Goal: Information Seeking & Learning: Learn about a topic

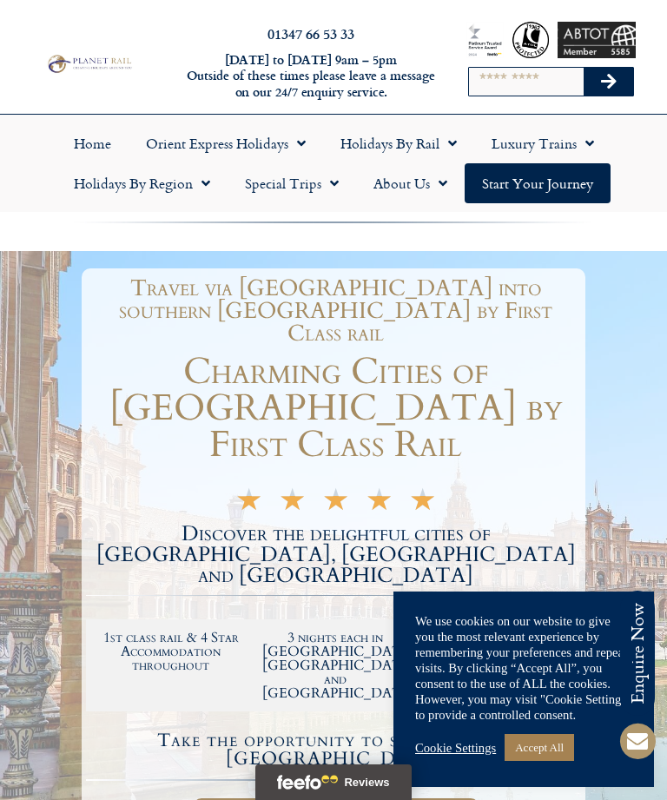
click at [563, 754] on link "Accept All" at bounding box center [538, 747] width 69 height 27
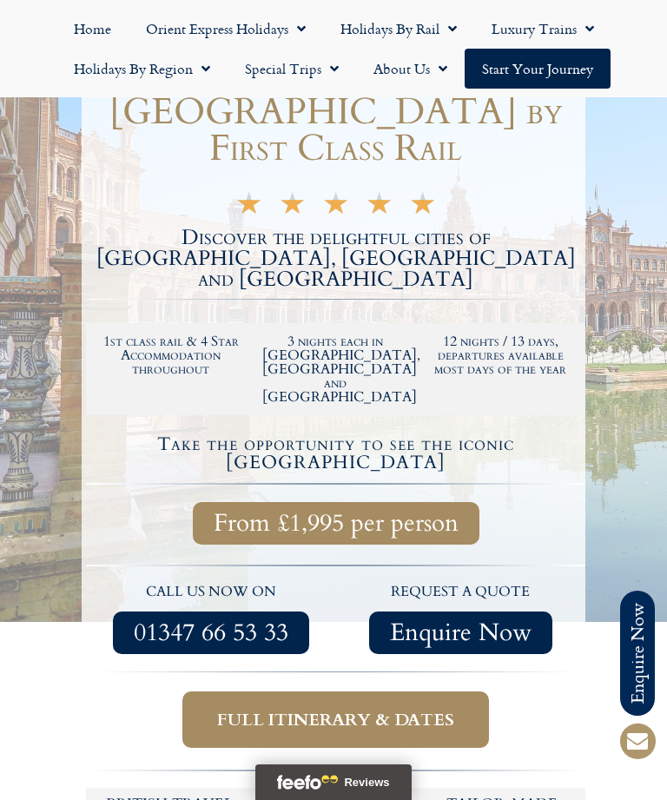
scroll to position [326, 0]
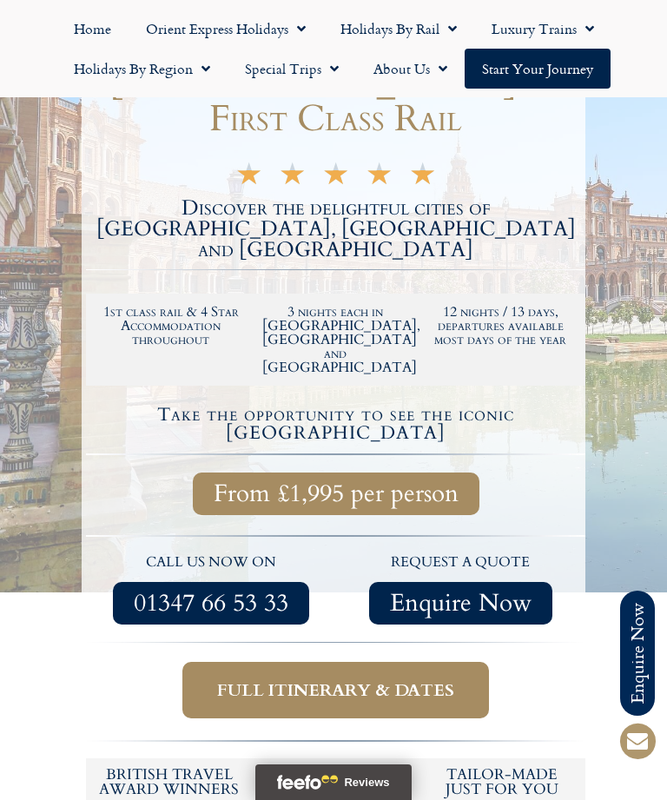
click at [416, 679] on span "Full itinerary & dates" at bounding box center [335, 690] width 237 height 22
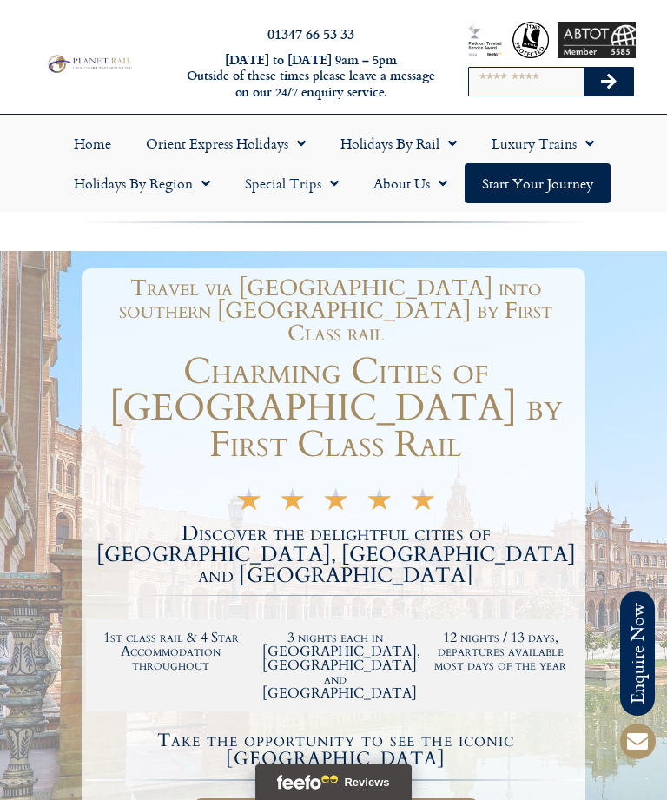
click at [418, 183] on link "About Us" at bounding box center [410, 183] width 109 height 40
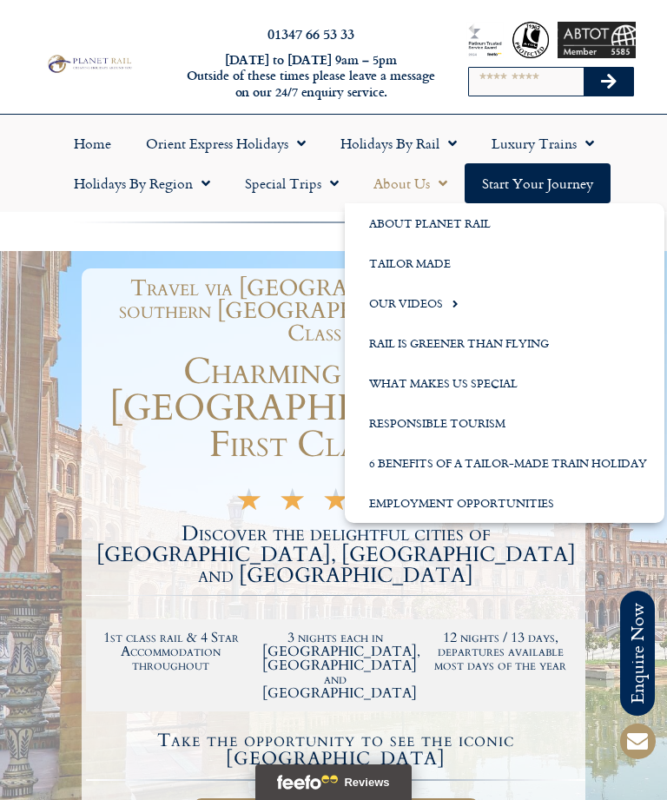
click at [471, 227] on link "About Planet Rail" at bounding box center [504, 223] width 319 height 40
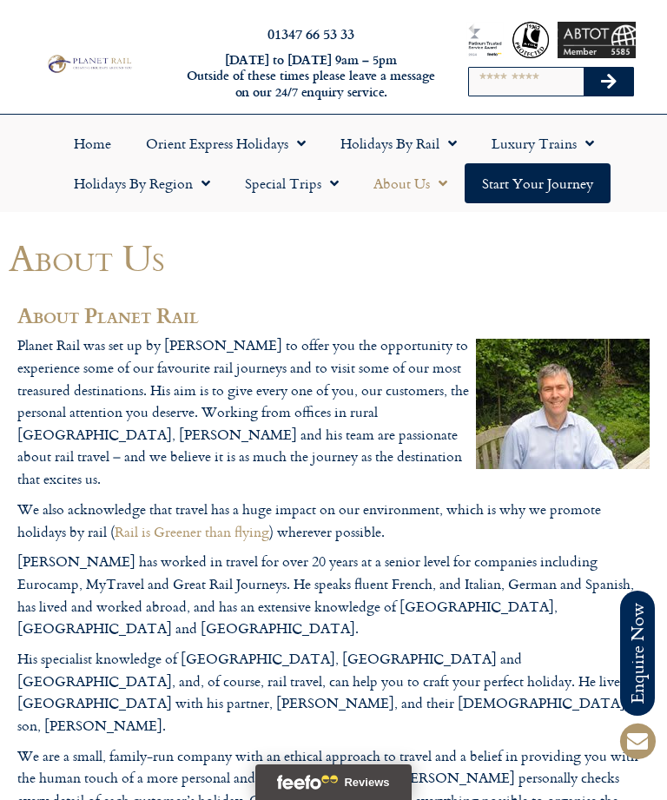
click at [99, 147] on link "Home" at bounding box center [92, 143] width 72 height 40
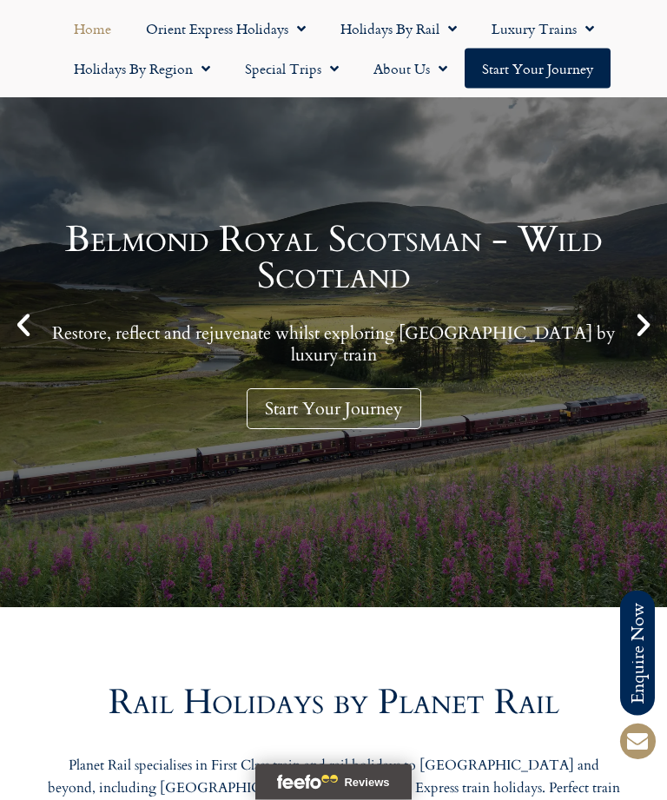
scroll to position [170, 0]
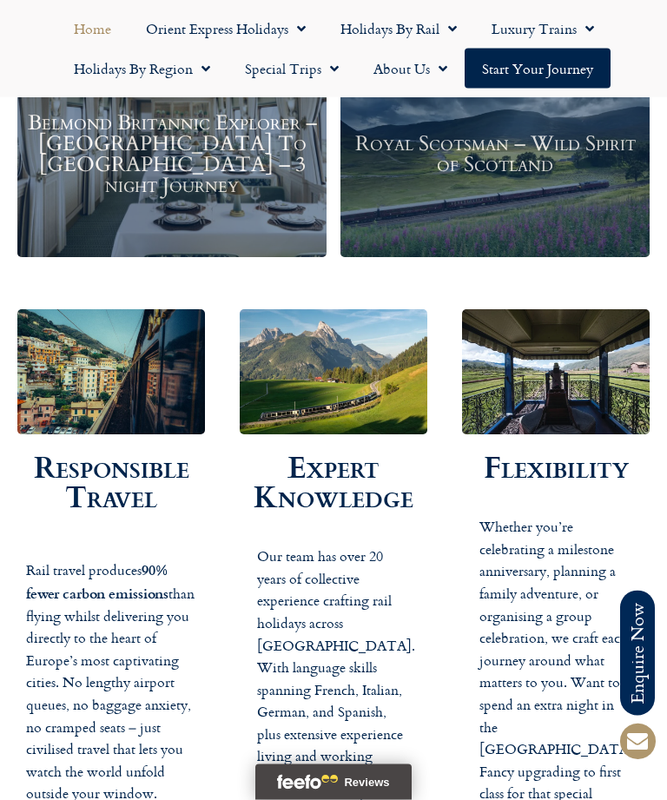
click at [416, 29] on link "Holidays by Rail" at bounding box center [398, 29] width 151 height 40
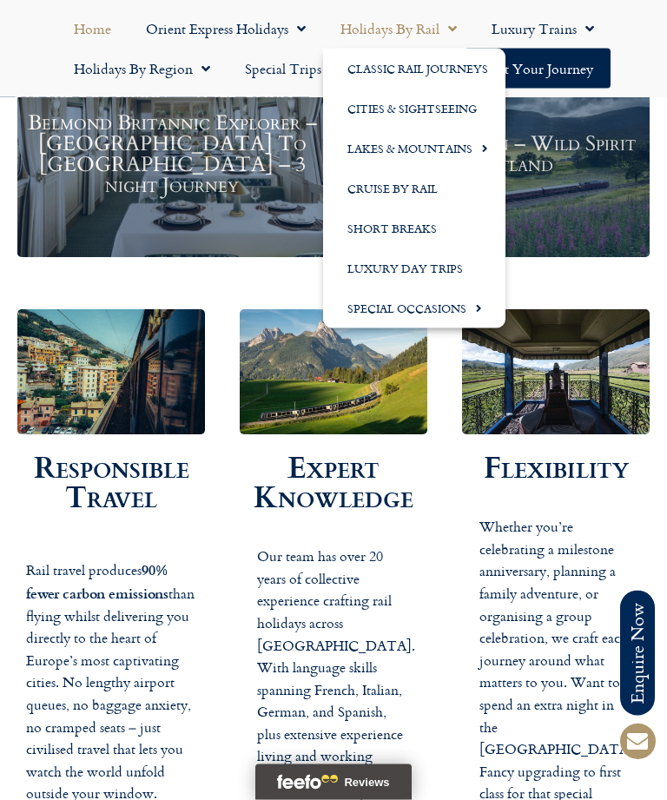
scroll to position [2486, 0]
click at [443, 109] on link "Cities & Sightseeing" at bounding box center [414, 109] width 182 height 40
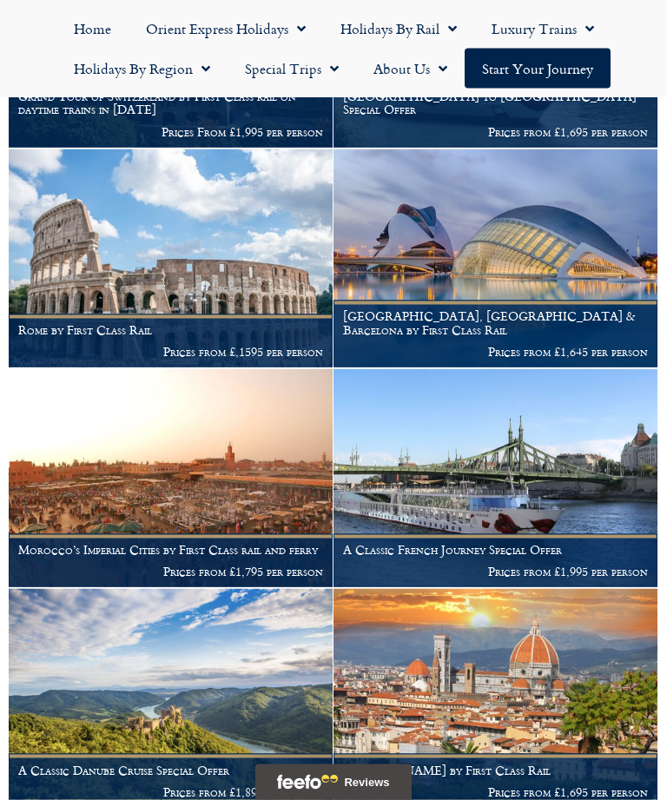
scroll to position [1952, 0]
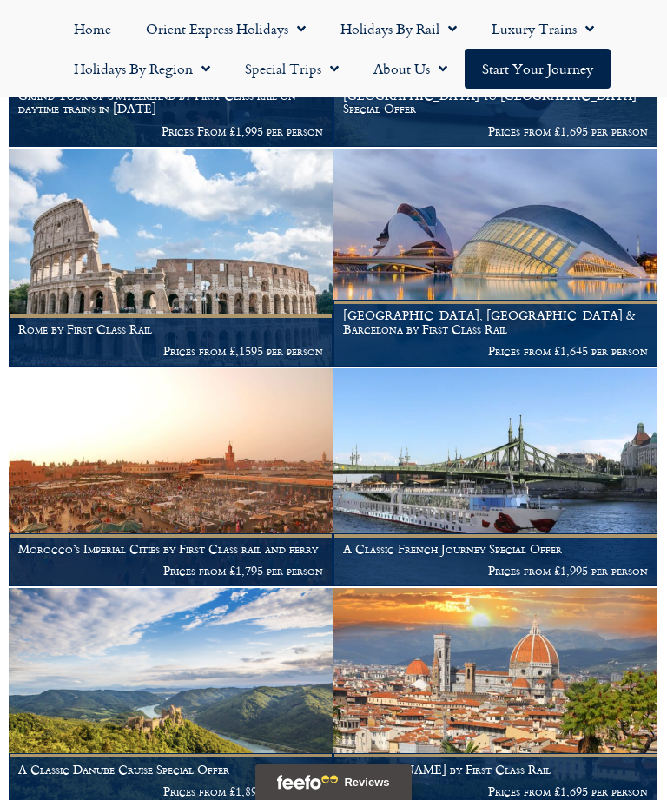
click at [405, 31] on link "Holidays by Rail" at bounding box center [398, 29] width 151 height 40
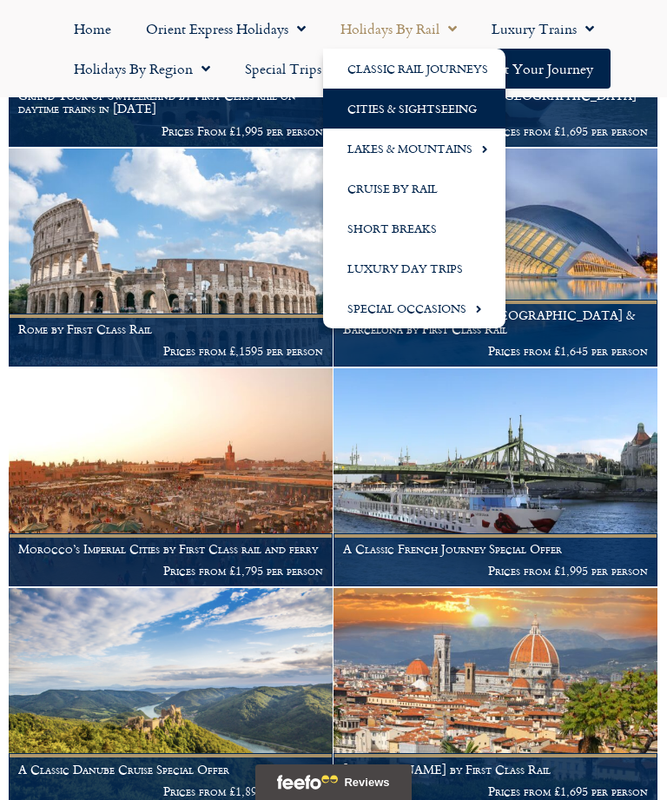
click at [410, 29] on link "Holidays by Rail" at bounding box center [398, 29] width 151 height 40
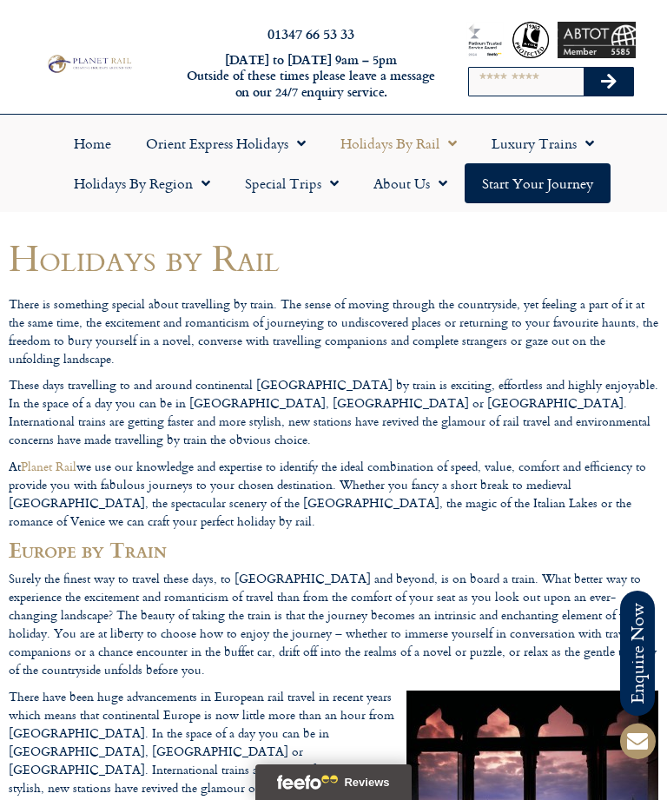
click at [558, 181] on link "Start your Journey" at bounding box center [537, 183] width 146 height 40
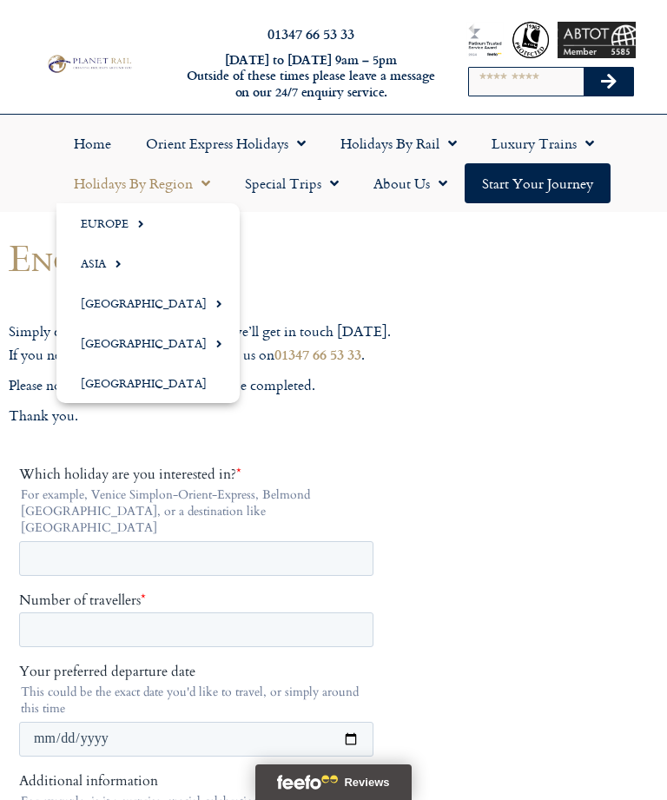
click at [147, 223] on link "Europe" at bounding box center [147, 223] width 183 height 40
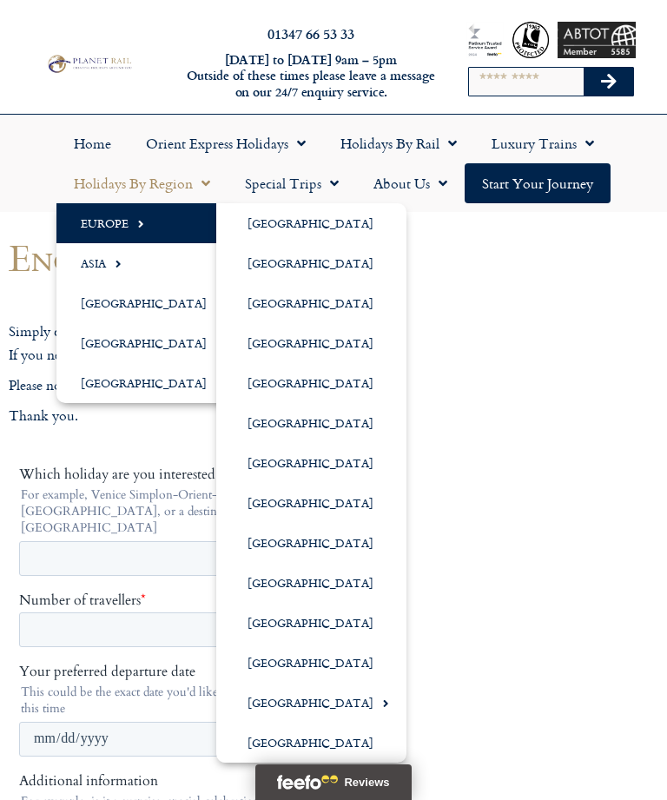
click at [291, 622] on link "[GEOGRAPHIC_DATA]" at bounding box center [311, 623] width 190 height 40
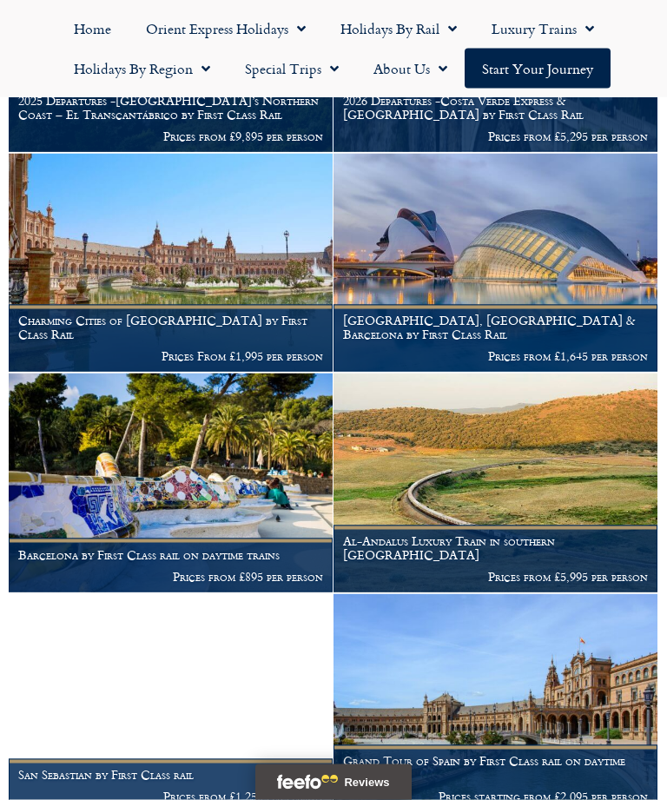
scroll to position [481, 0]
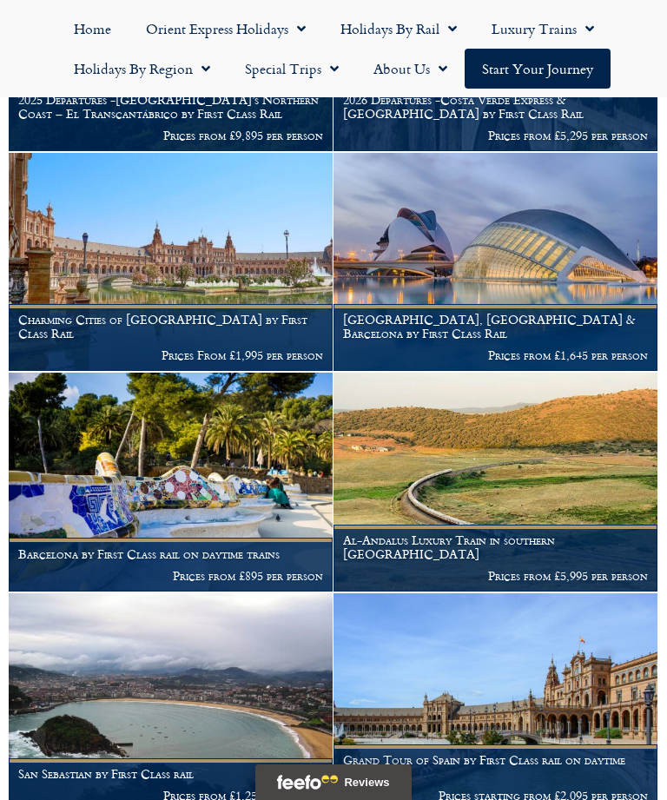
click at [250, 263] on img at bounding box center [171, 262] width 324 height 218
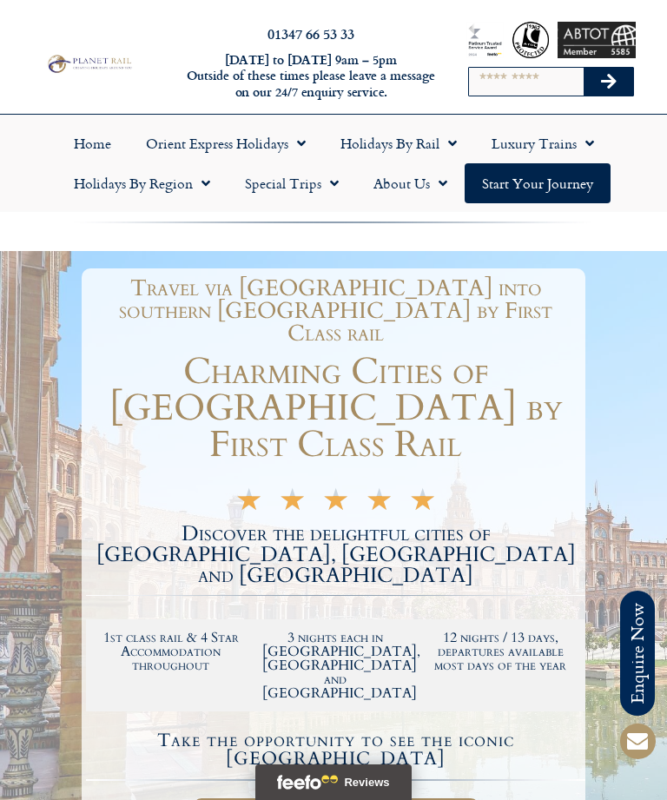
click at [171, 191] on link "Holidays by Region" at bounding box center [141, 183] width 171 height 40
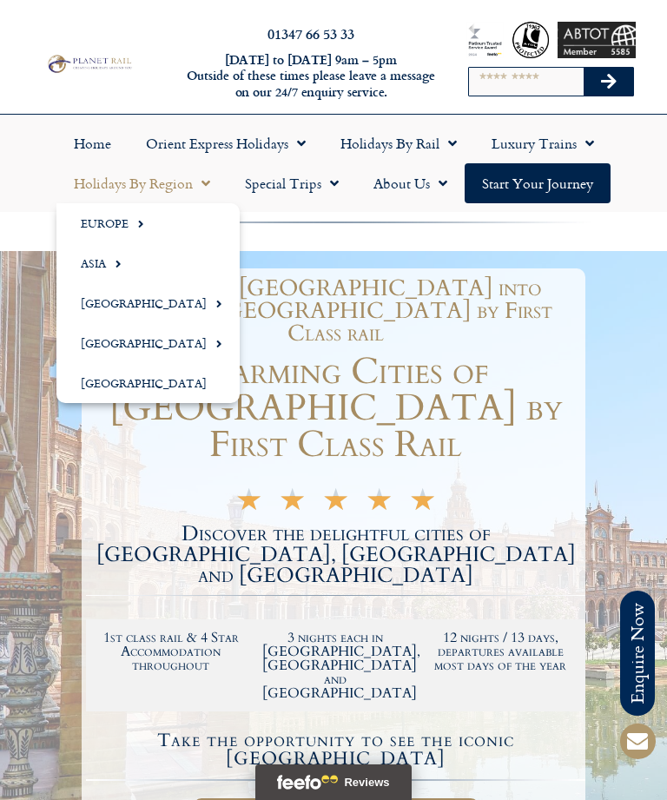
click at [129, 226] on span "Menu" at bounding box center [136, 223] width 16 height 29
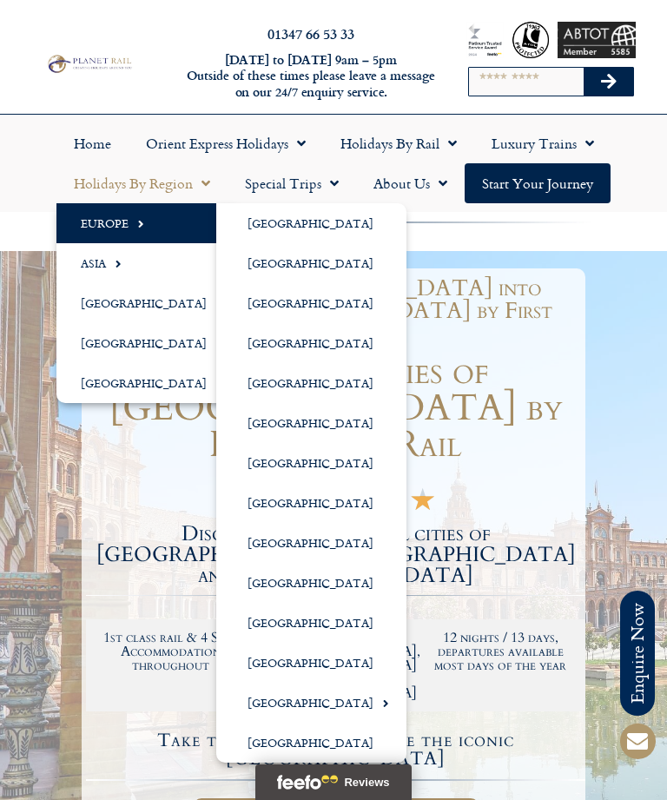
click at [286, 508] on link "[GEOGRAPHIC_DATA]" at bounding box center [311, 503] width 190 height 40
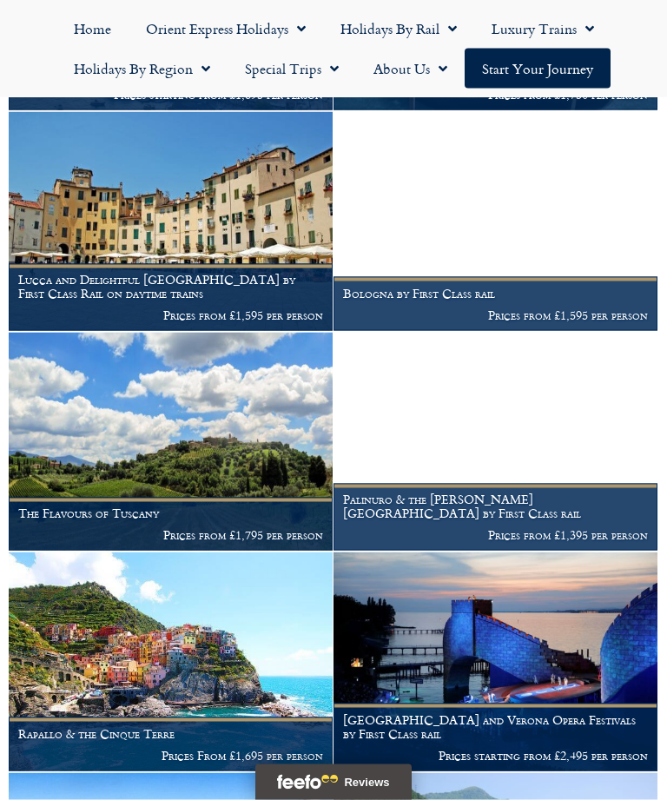
scroll to position [2156, 0]
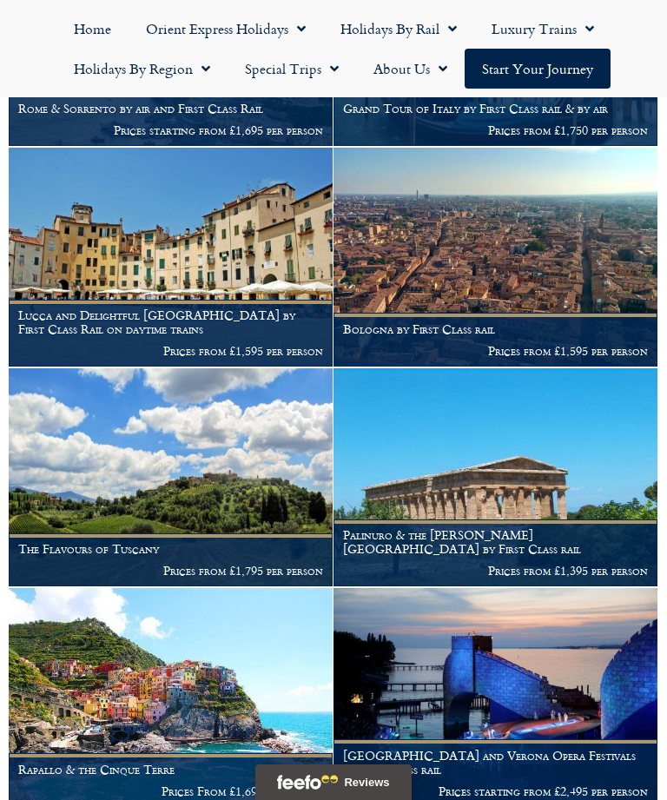
click at [161, 63] on link "Holidays by Region" at bounding box center [141, 69] width 171 height 40
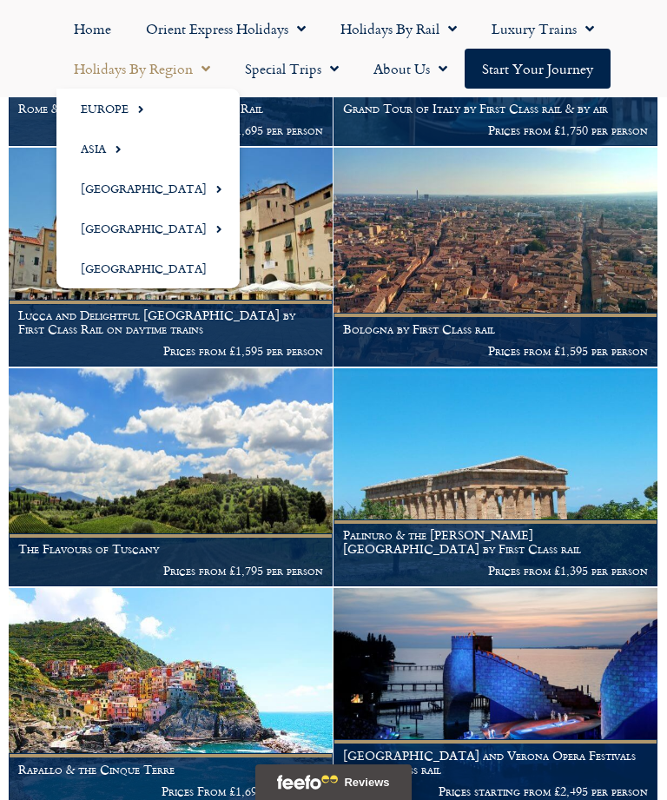
click at [140, 113] on span "Menu" at bounding box center [136, 109] width 16 height 29
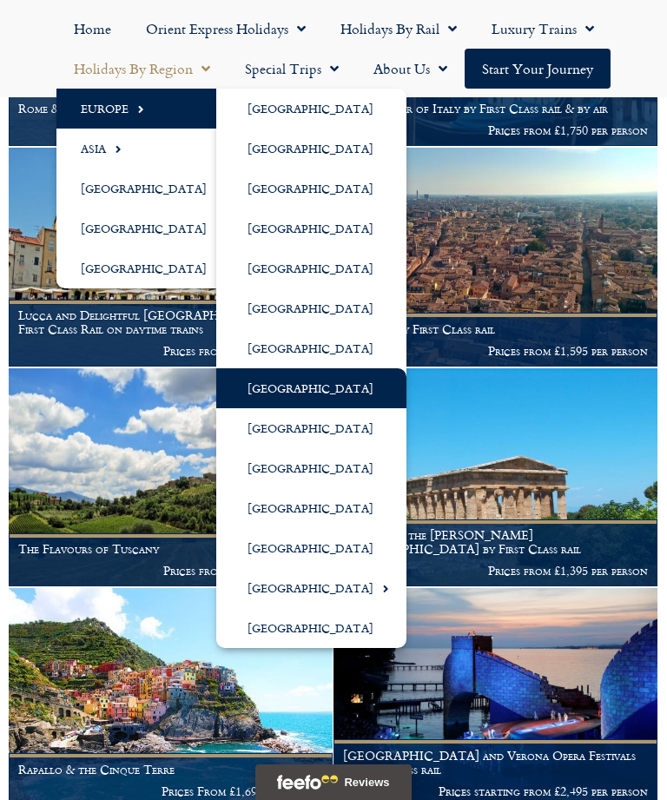
click at [300, 271] on link "[GEOGRAPHIC_DATA]" at bounding box center [311, 268] width 190 height 40
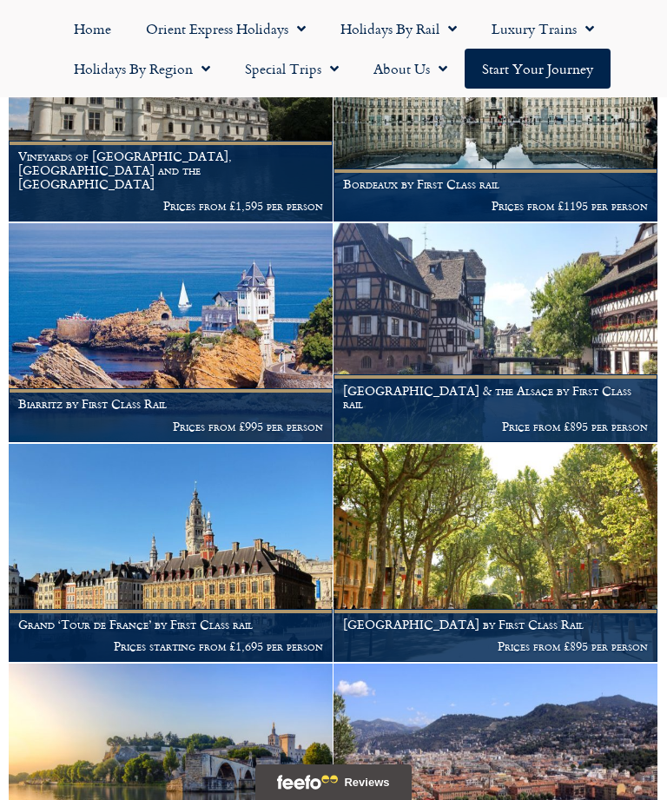
scroll to position [1644, 0]
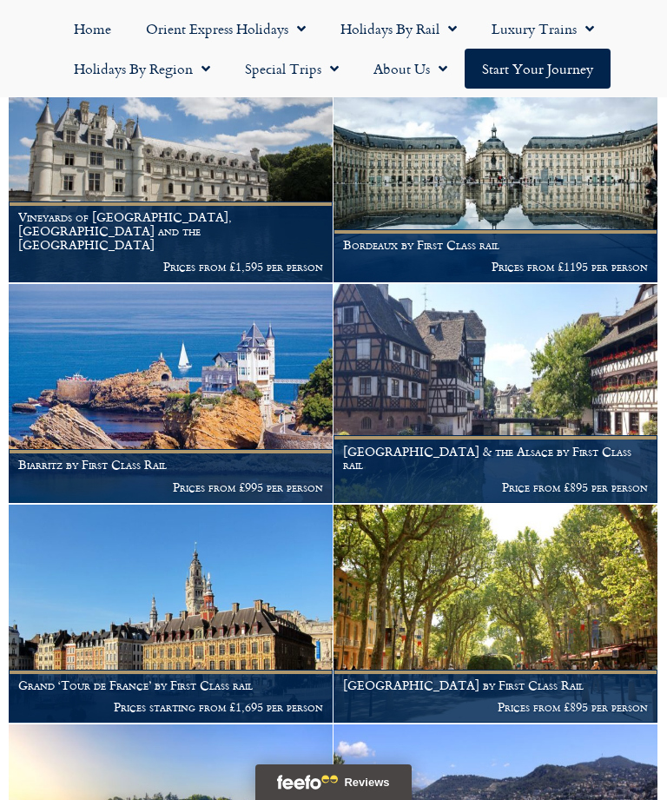
click at [534, 365] on img at bounding box center [495, 393] width 324 height 218
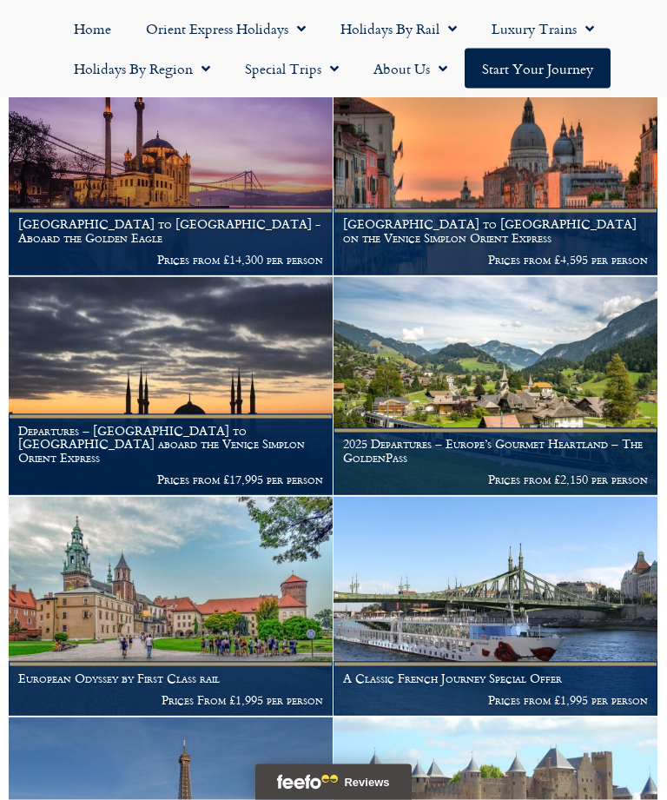
scroll to position [552, 0]
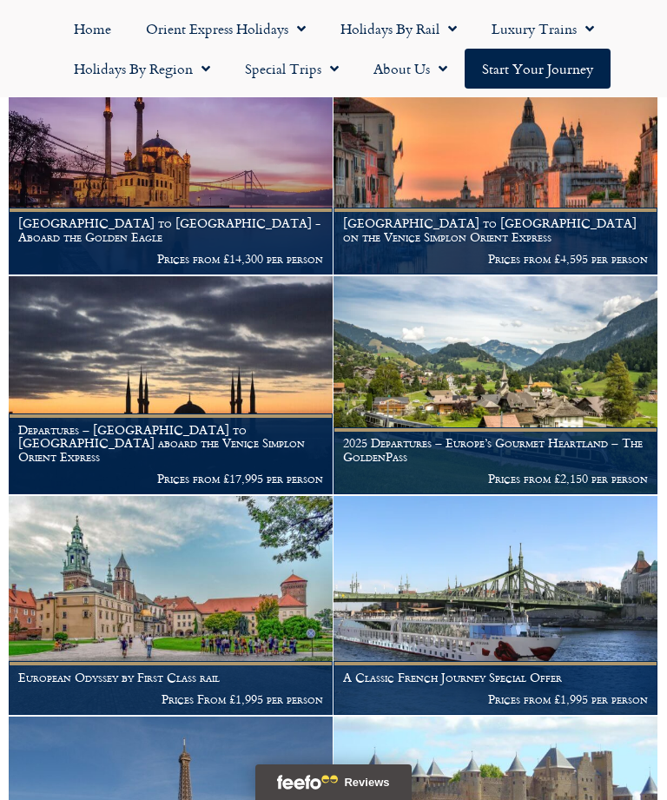
click at [247, 590] on img at bounding box center [171, 605] width 324 height 218
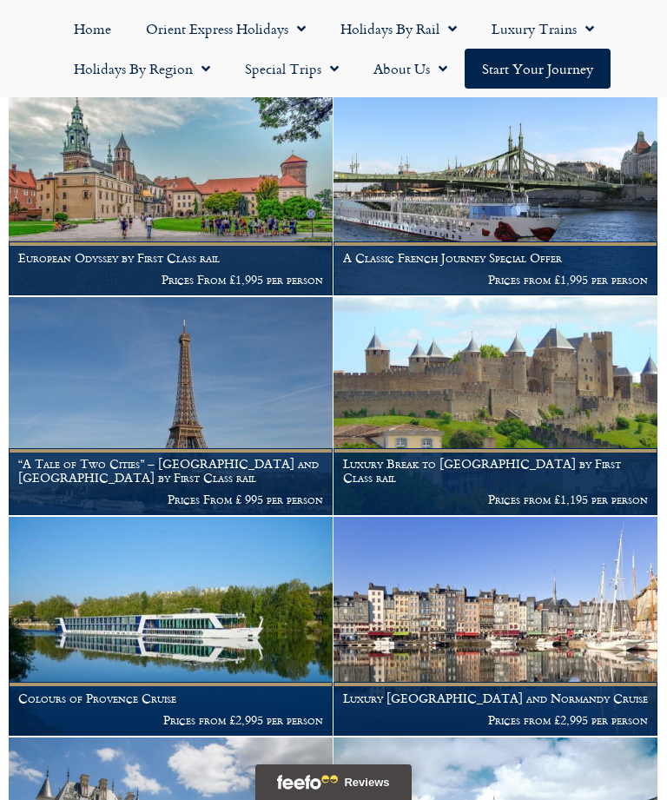
scroll to position [976, 0]
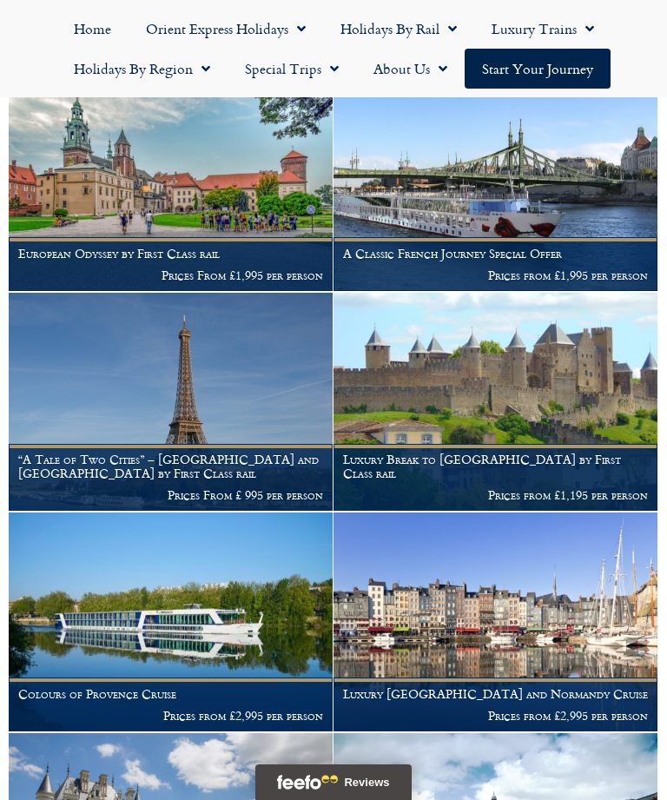
click at [563, 385] on img at bounding box center [495, 402] width 324 height 218
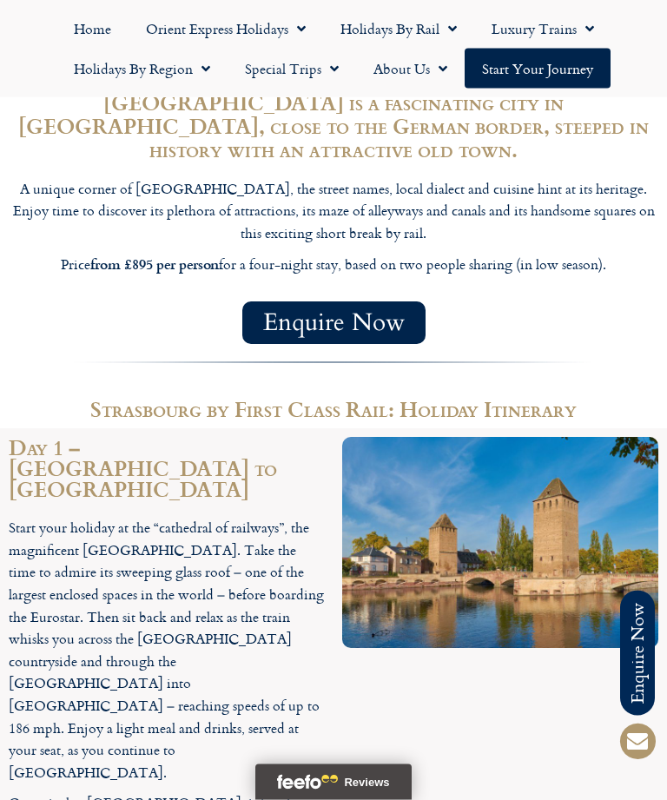
scroll to position [1290, 0]
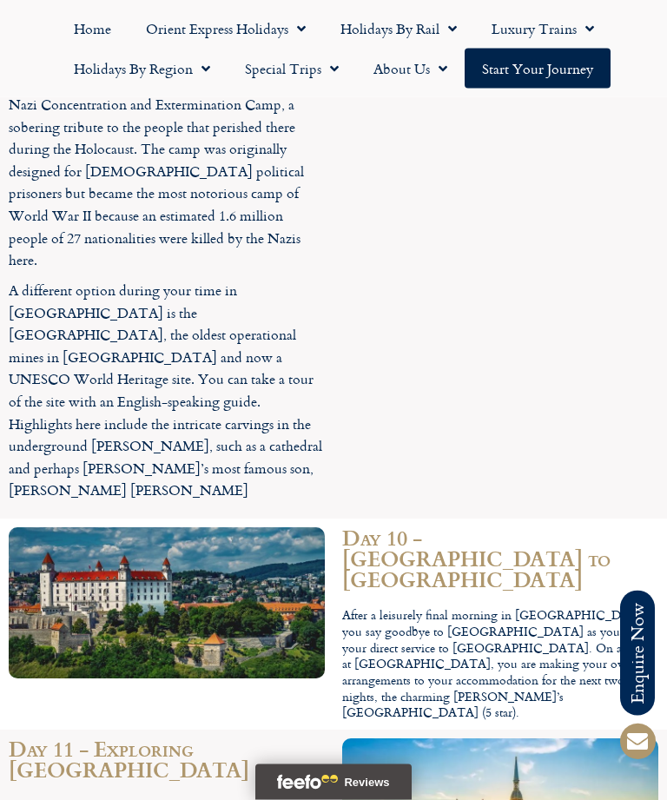
scroll to position [4963, 0]
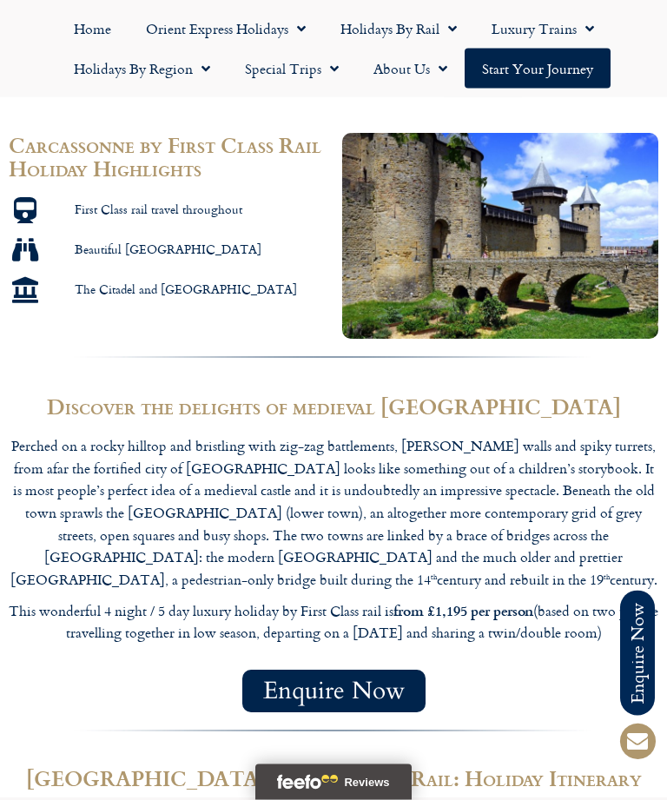
scroll to position [903, 0]
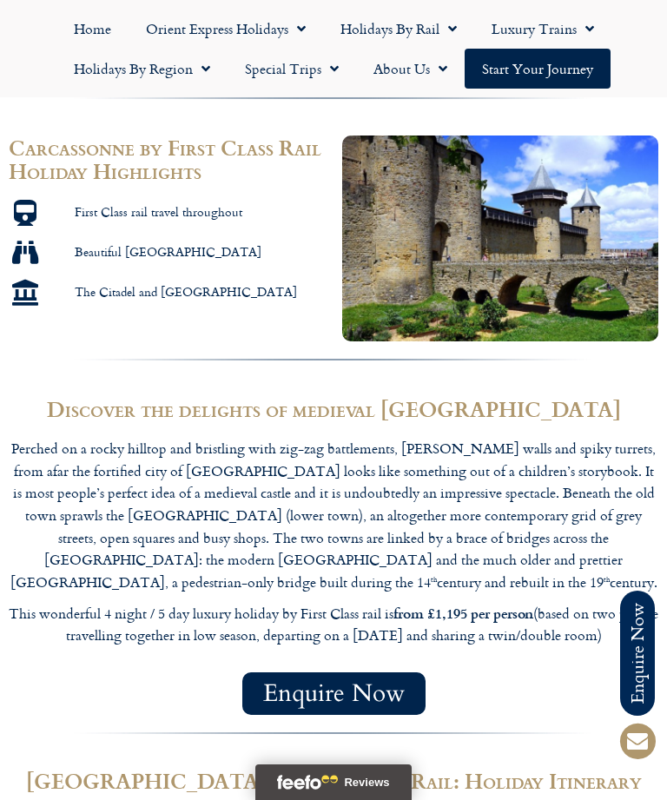
click at [175, 64] on link "Holidays by Region" at bounding box center [141, 69] width 171 height 40
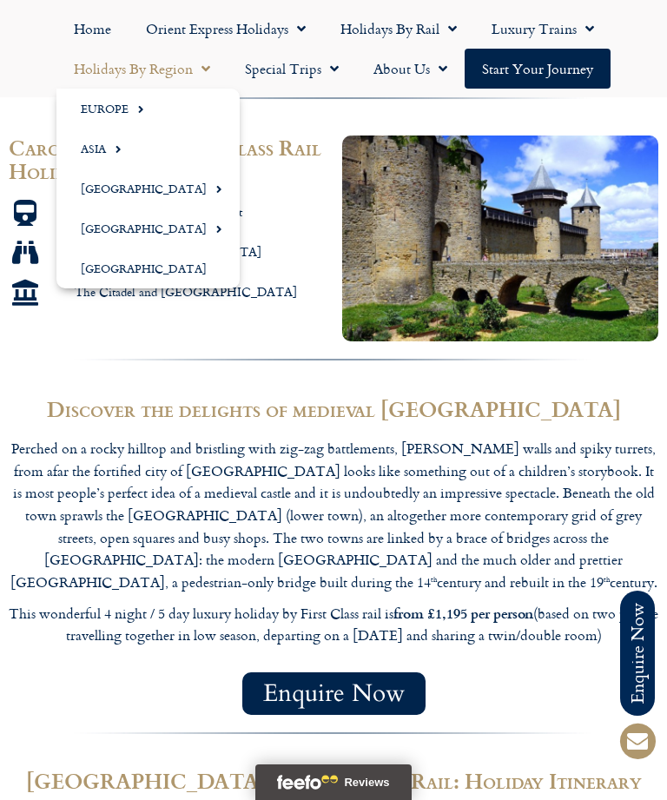
click at [123, 109] on link "Europe" at bounding box center [147, 109] width 183 height 40
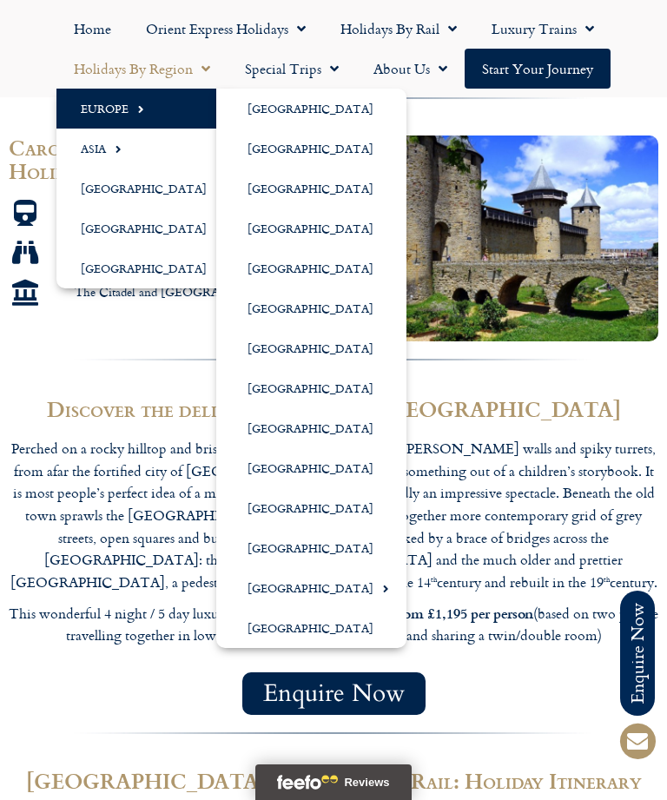
scroll to position [902, 0]
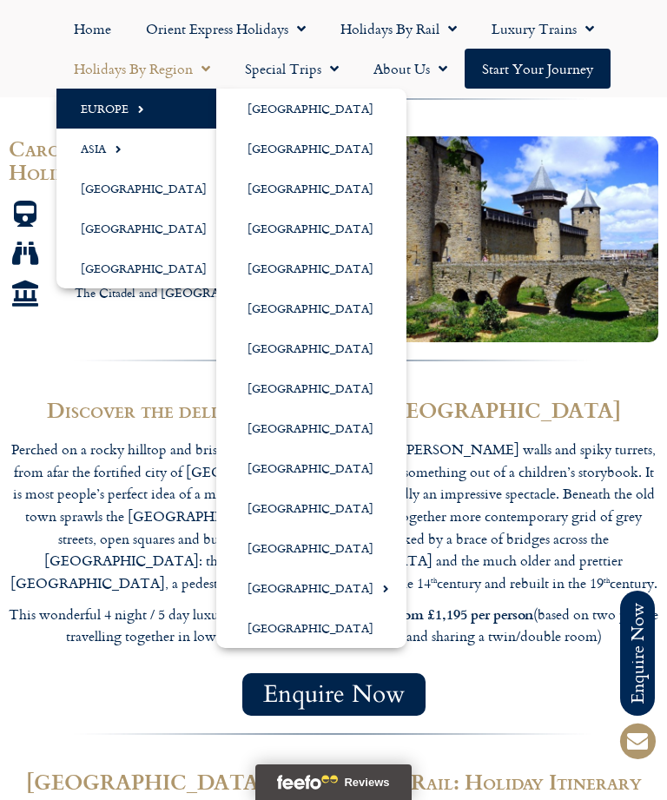
click at [333, 596] on link "[GEOGRAPHIC_DATA]" at bounding box center [311, 588] width 190 height 40
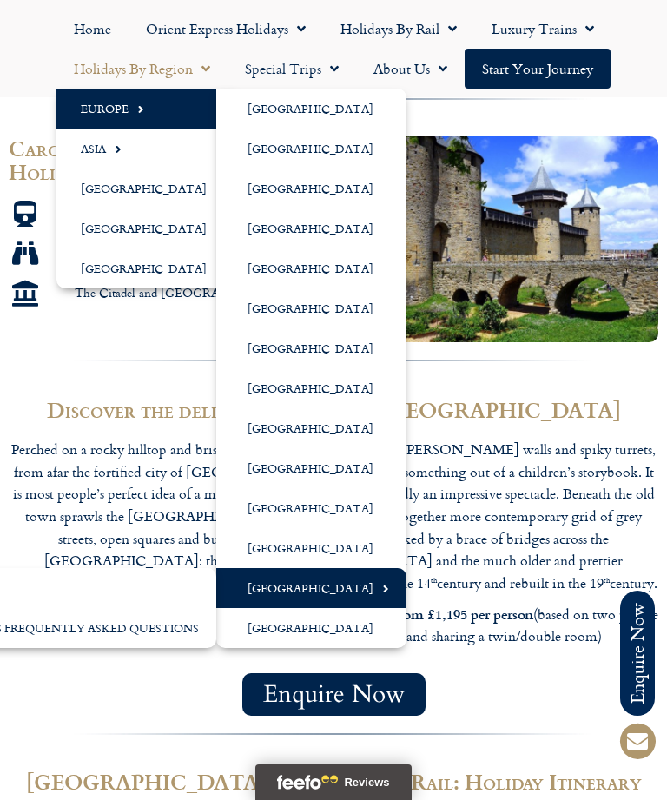
click at [311, 592] on link "[GEOGRAPHIC_DATA]" at bounding box center [311, 588] width 190 height 40
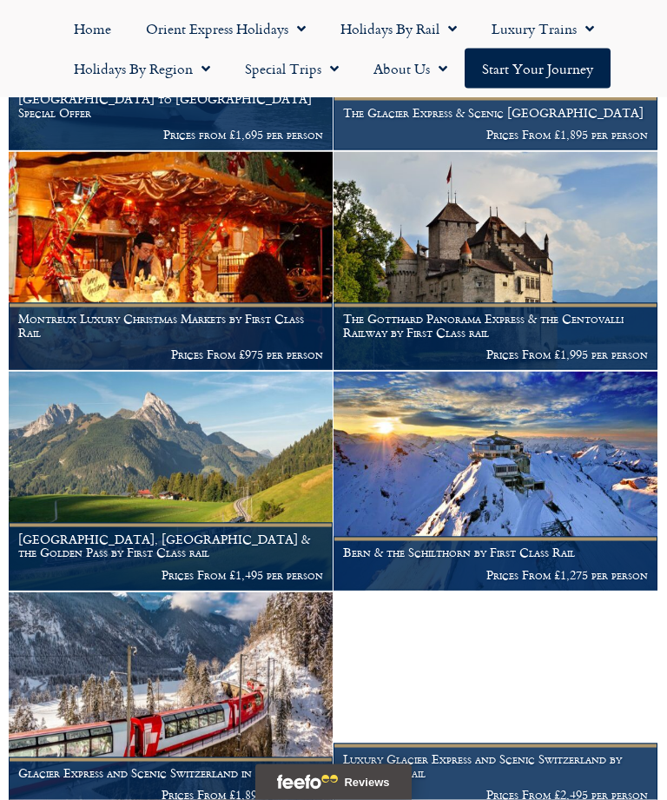
scroll to position [906, 0]
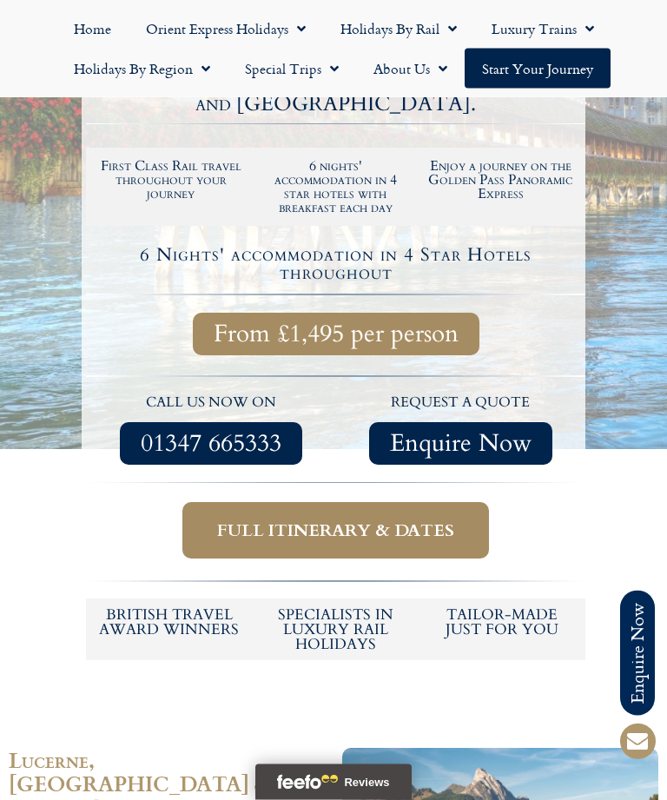
scroll to position [452, 0]
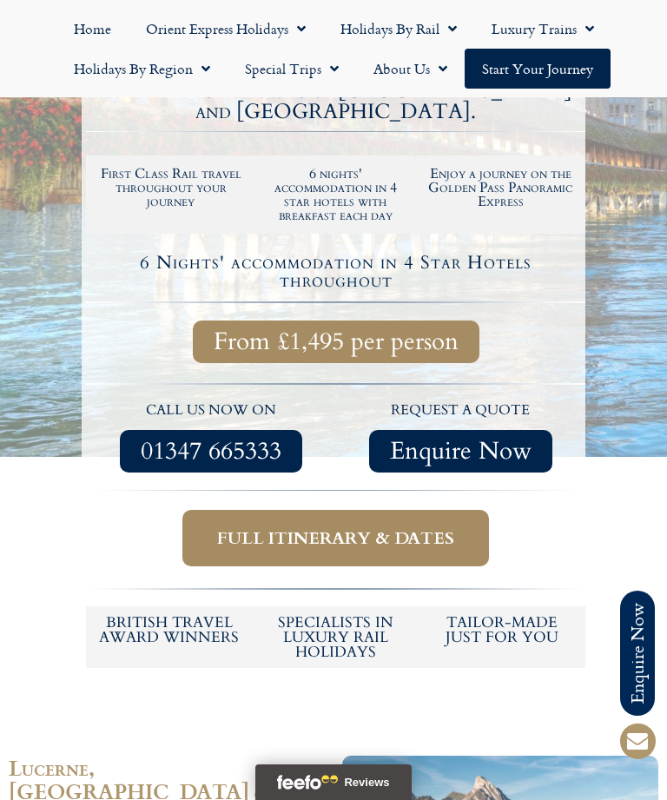
click at [171, 71] on link "Holidays by Region" at bounding box center [141, 69] width 171 height 40
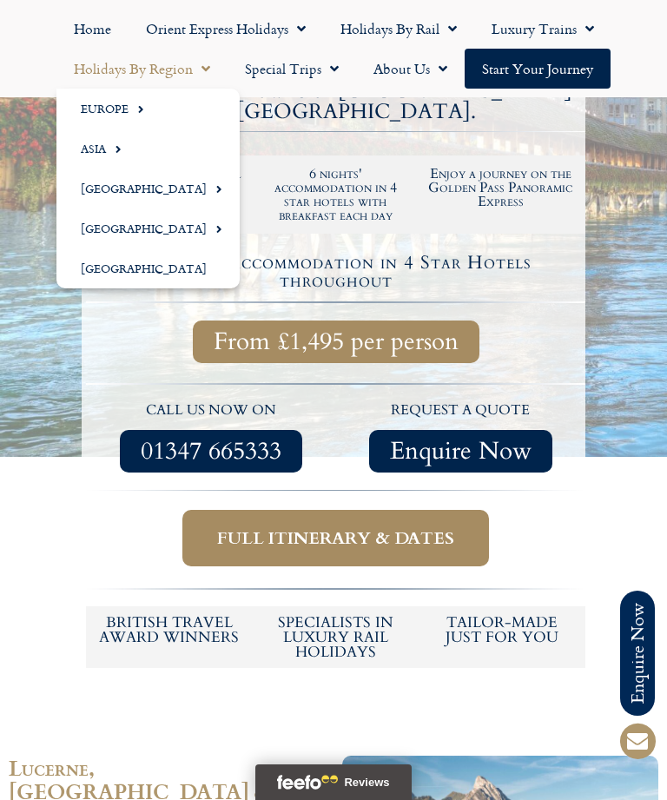
click at [133, 105] on span "Menu" at bounding box center [136, 109] width 16 height 29
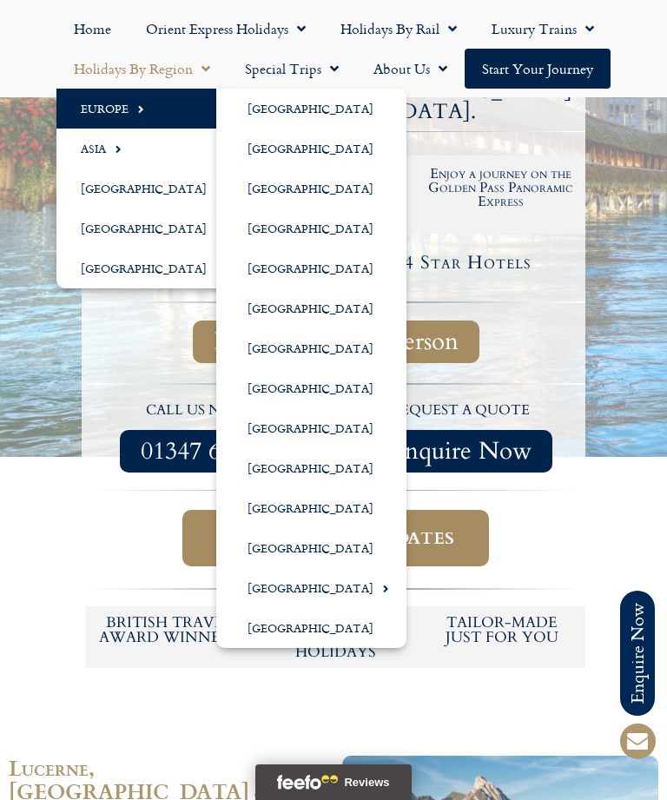
click at [324, 592] on link "[GEOGRAPHIC_DATA]" at bounding box center [311, 588] width 190 height 40
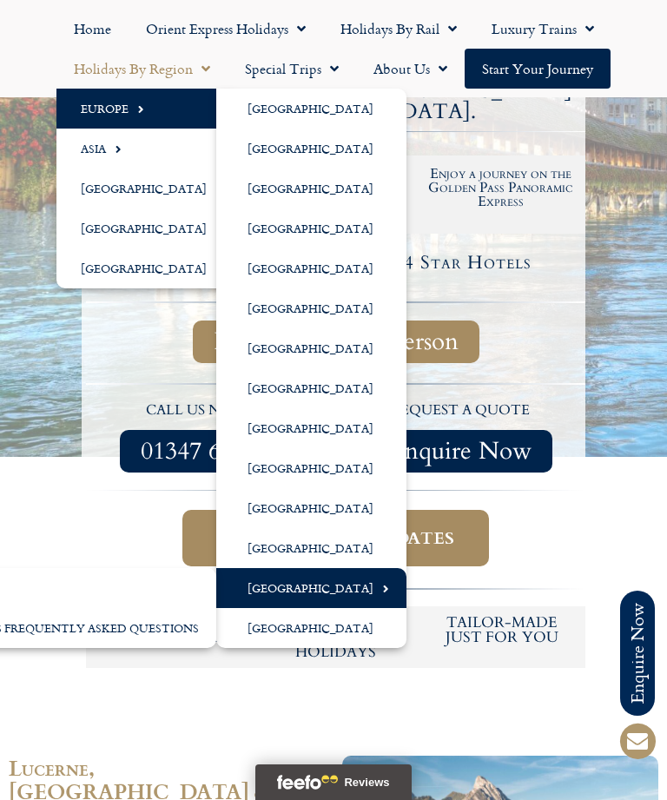
click at [373, 586] on span "Menu" at bounding box center [381, 588] width 16 height 29
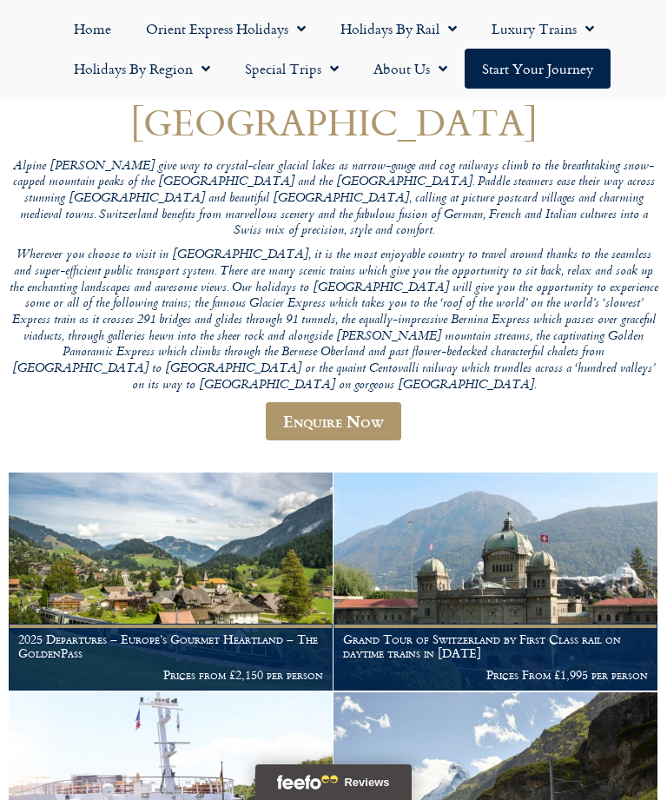
scroll to position [142, 0]
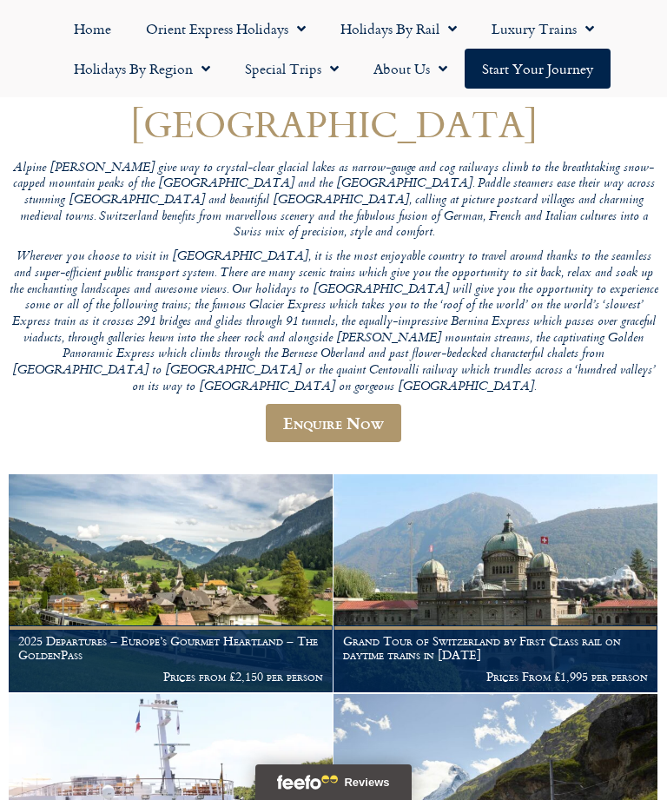
click at [172, 70] on link "Holidays by Region" at bounding box center [141, 69] width 171 height 40
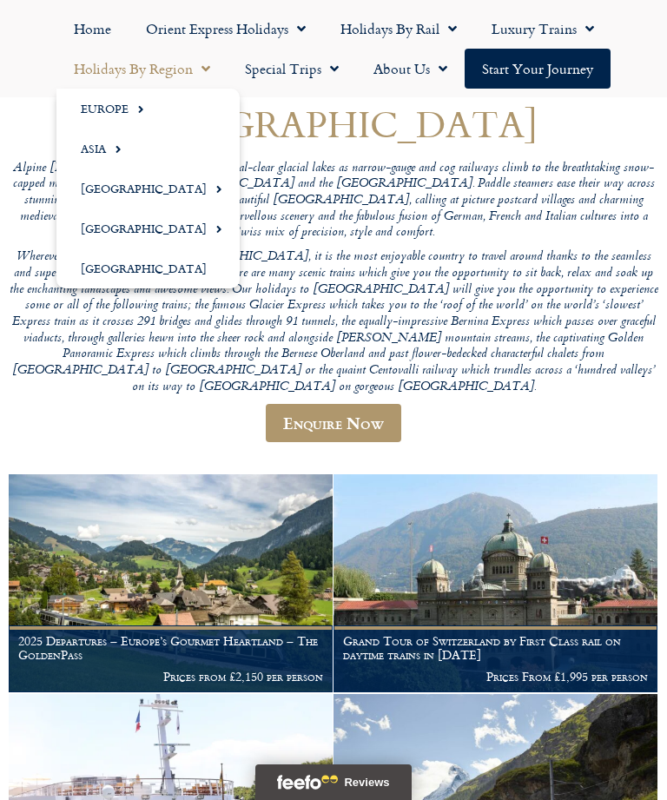
click at [128, 109] on span "Menu" at bounding box center [136, 109] width 16 height 29
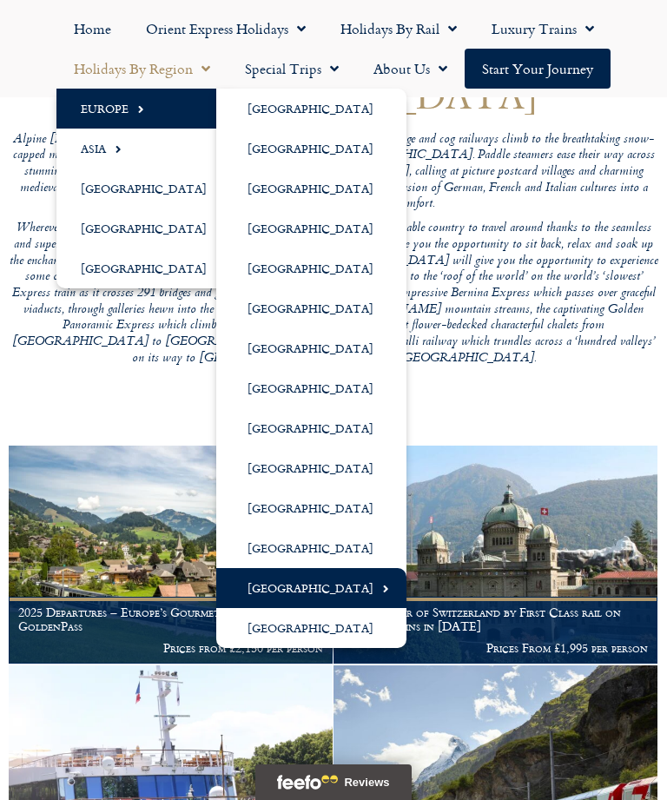
scroll to position [201, 0]
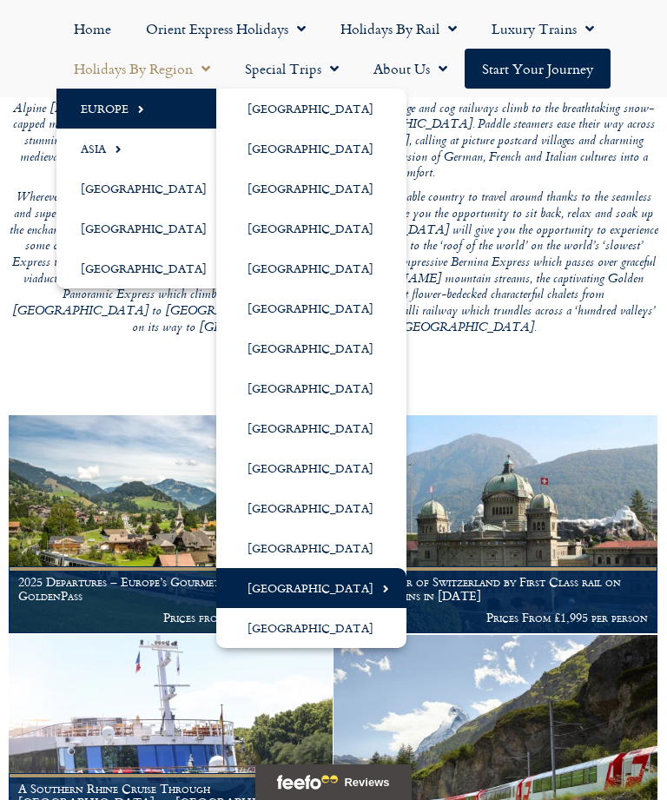
click at [284, 507] on link "[GEOGRAPHIC_DATA]" at bounding box center [311, 508] width 190 height 40
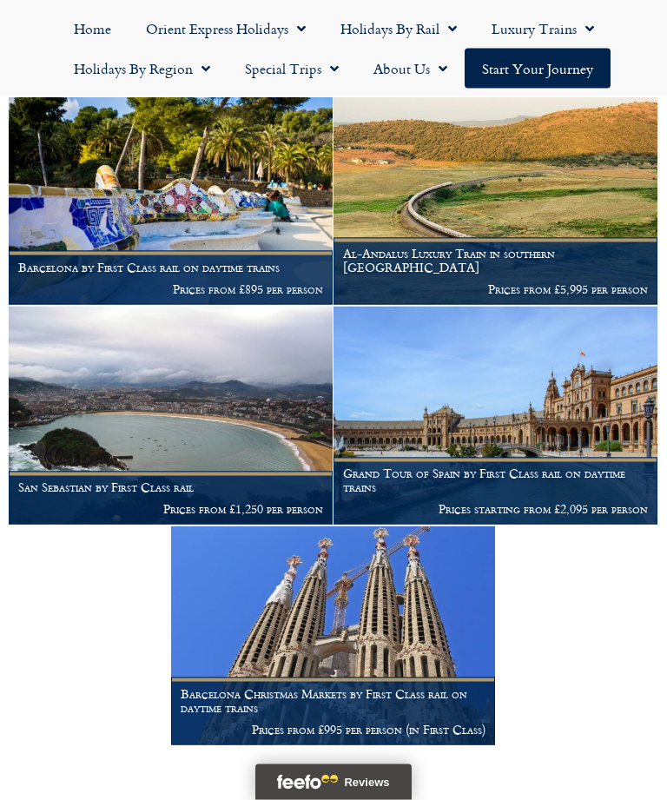
scroll to position [768, 0]
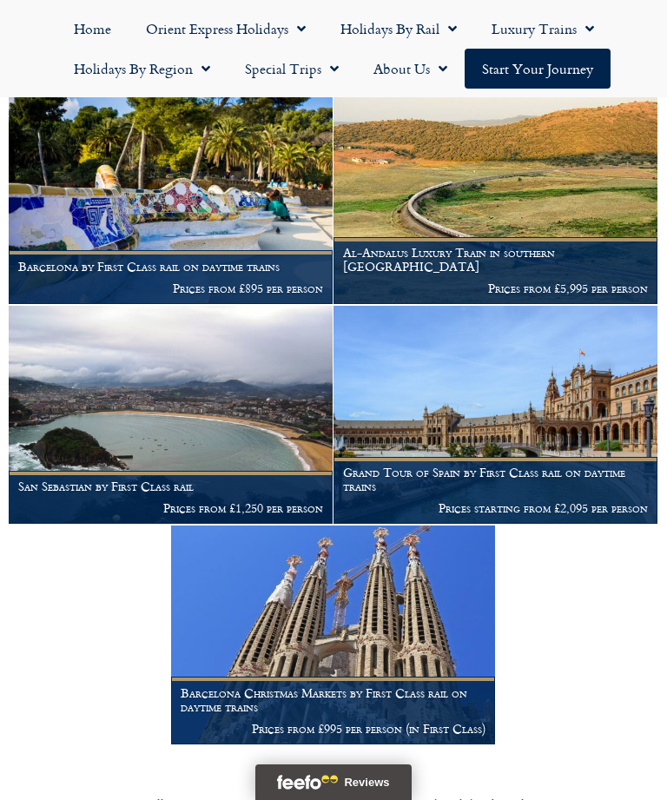
click at [560, 205] on img at bounding box center [495, 194] width 324 height 218
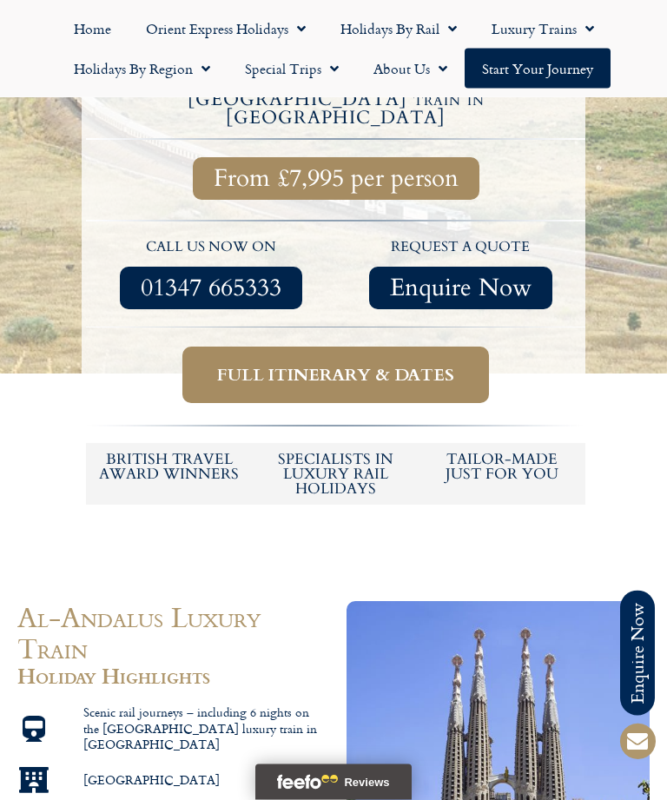
scroll to position [695, 0]
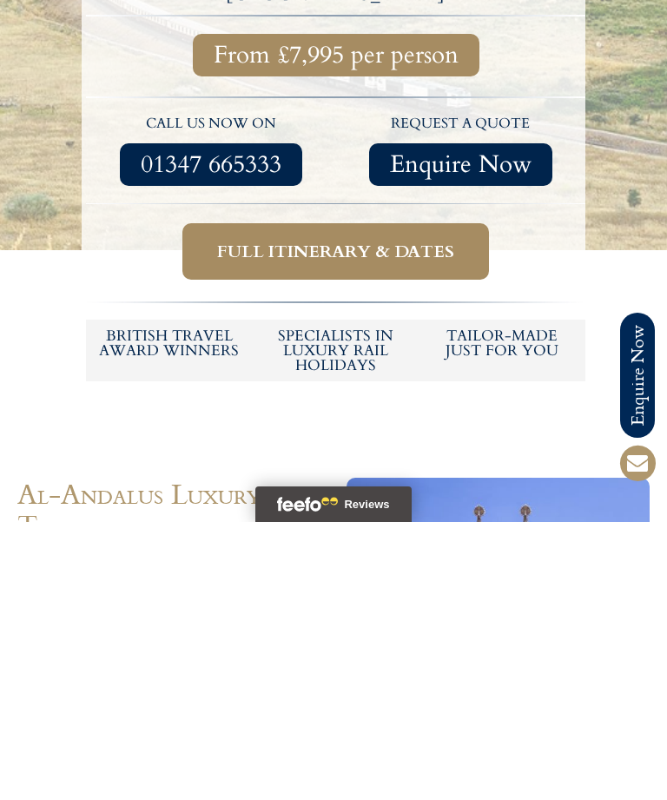
scroll to position [818, 0]
